Goal: Information Seeking & Learning: Learn about a topic

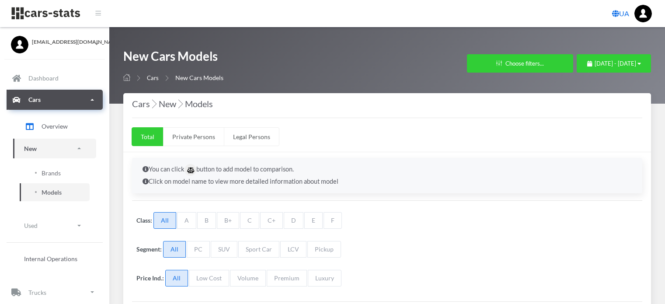
select select "25"
select select "TOYOTA"
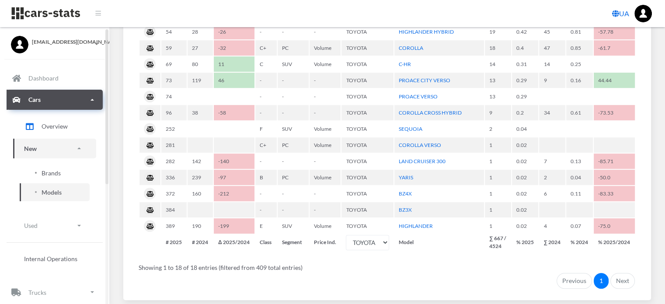
scroll to position [7, 7]
click at [56, 173] on span "Brands" at bounding box center [51, 172] width 19 height 9
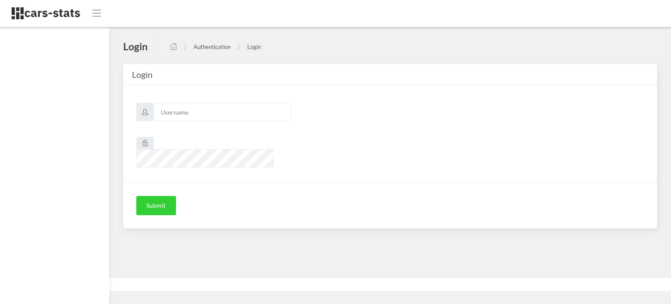
scroll to position [7, 7]
type input "awt"
click at [156, 196] on button "Submit" at bounding box center [156, 205] width 40 height 19
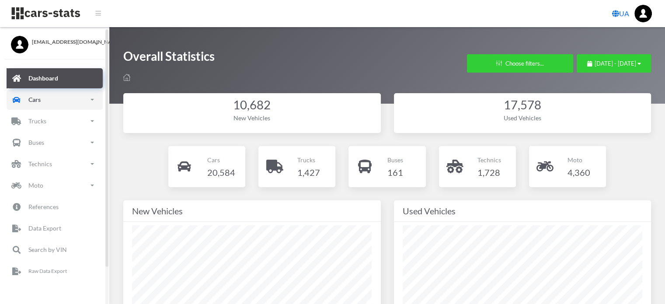
click at [42, 103] on link "Cars" at bounding box center [55, 100] width 96 height 20
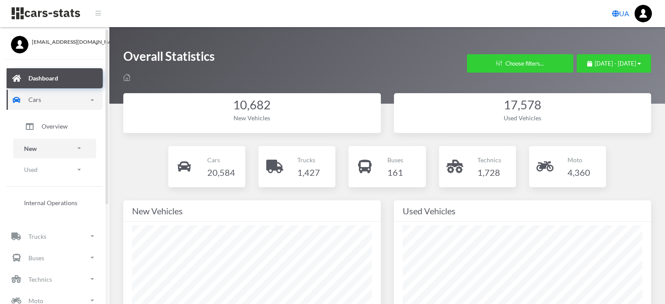
click at [43, 153] on link "New" at bounding box center [54, 149] width 83 height 20
click at [51, 173] on span "Brands" at bounding box center [51, 172] width 19 height 9
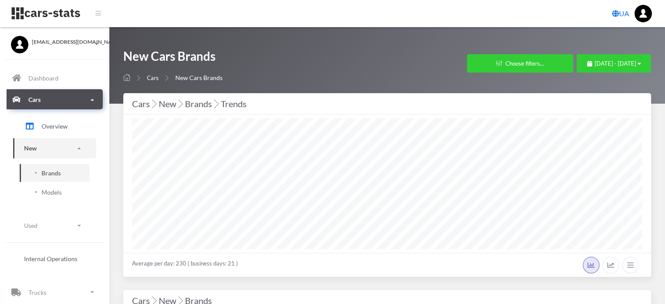
scroll to position [7, 7]
select select "25"
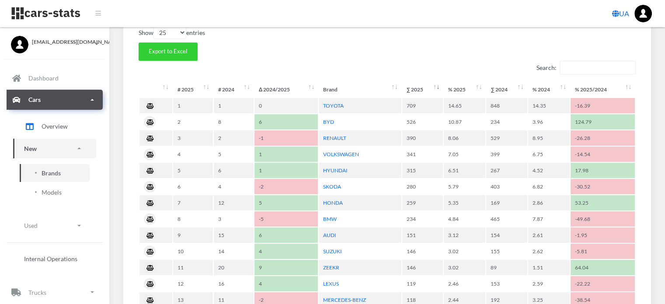
scroll to position [393, 0]
